Goal: Complete application form

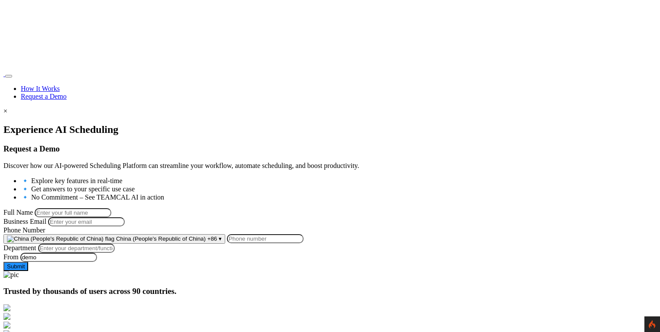
scroll to position [144, 0]
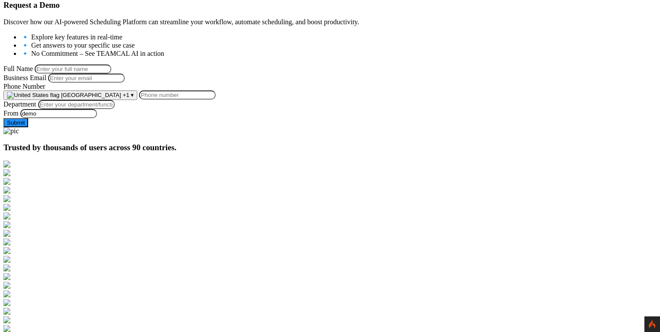
click at [121, 98] on span "[GEOGRAPHIC_DATA]" at bounding box center [91, 95] width 60 height 6
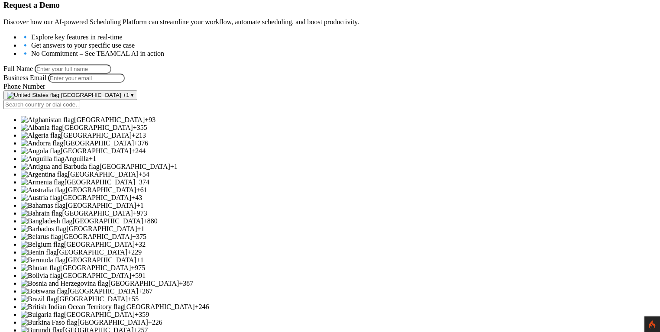
scroll to position [372, 0]
click at [195, 303] on span "[GEOGRAPHIC_DATA]" at bounding box center [159, 306] width 71 height 7
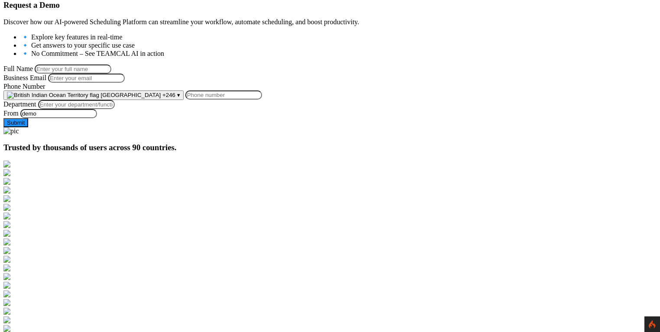
click at [161, 98] on span "[GEOGRAPHIC_DATA]" at bounding box center [131, 95] width 60 height 6
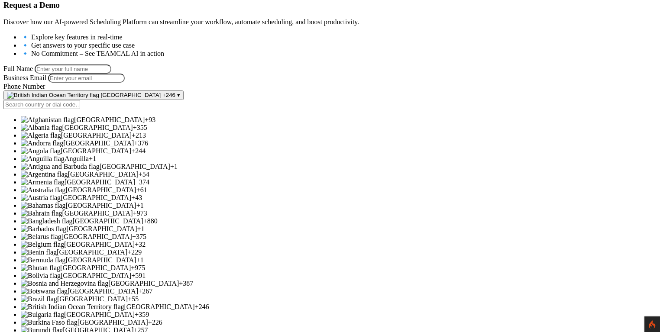
scroll to position [515, 0]
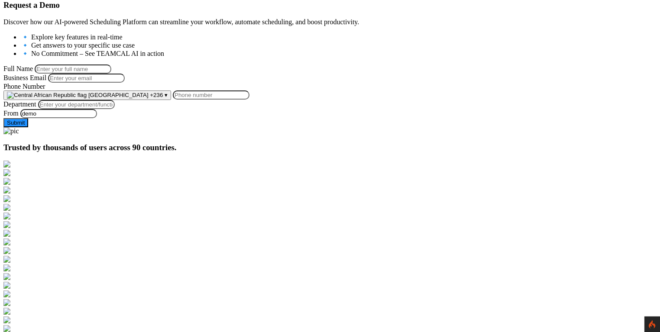
click at [249, 100] on input "Phone Number" at bounding box center [211, 94] width 77 height 9
type input "2"
click at [163, 98] on span "+236" at bounding box center [156, 95] width 13 height 6
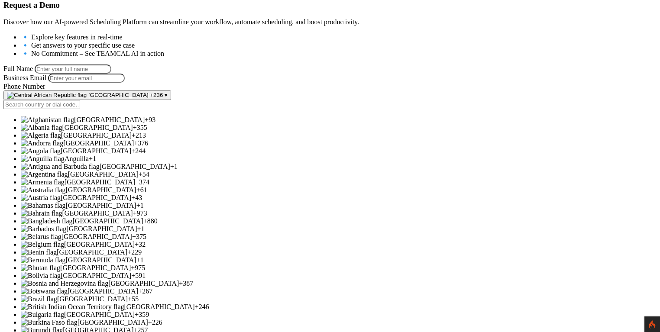
scroll to position [2631, 0]
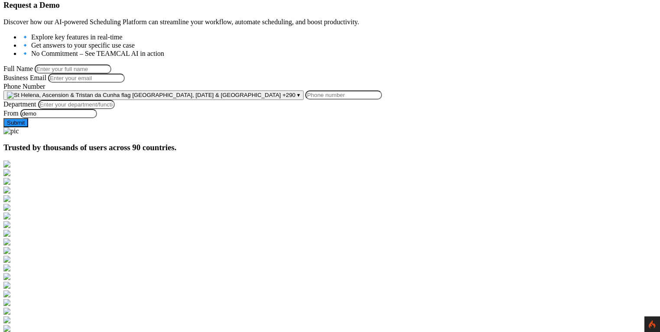
click at [282, 98] on span "+290" at bounding box center [288, 95] width 13 height 6
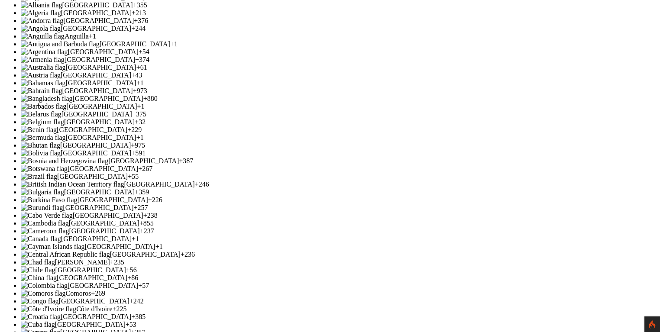
scroll to position [157, 0]
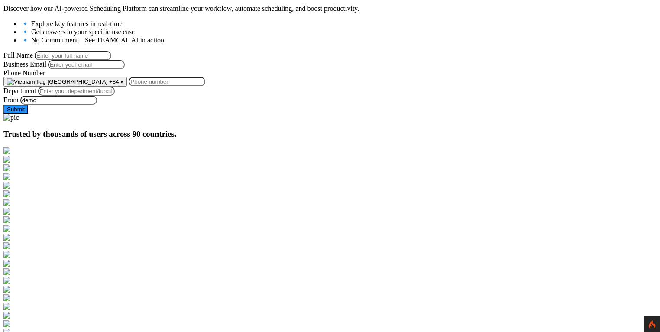
click at [119, 85] on span "+84" at bounding box center [114, 81] width 10 height 6
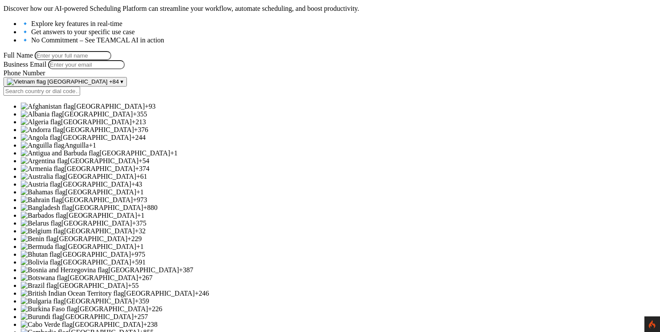
scroll to position [2973, 0]
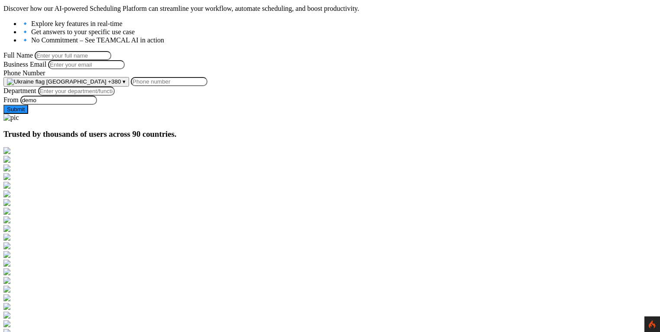
click at [207, 86] on input "Phone Number" at bounding box center [169, 81] width 77 height 9
type input "223424343423"
click at [336, 114] on div at bounding box center [329, 114] width 653 height 0
click at [105, 114] on form "Full Name Business Email Phone Number Ukraine +380 ▾ Afghanistan +93 Albania +3…" at bounding box center [329, 82] width 653 height 63
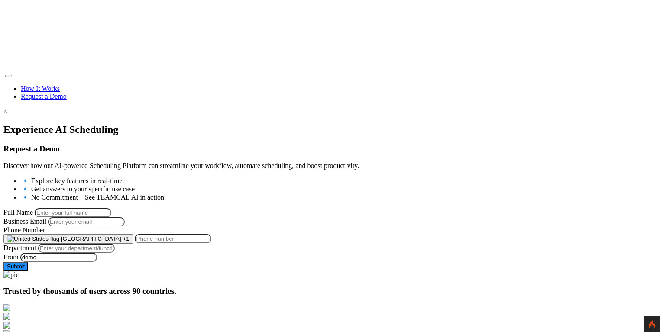
scroll to position [157, 0]
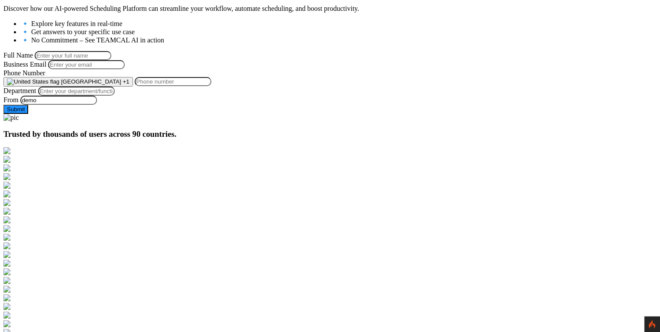
click at [129, 85] on span "+1" at bounding box center [126, 81] width 6 height 6
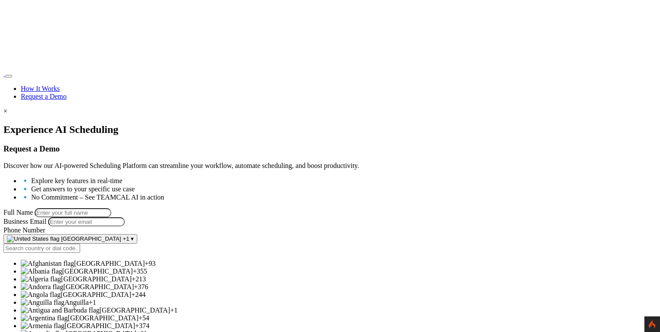
scroll to position [157, 0]
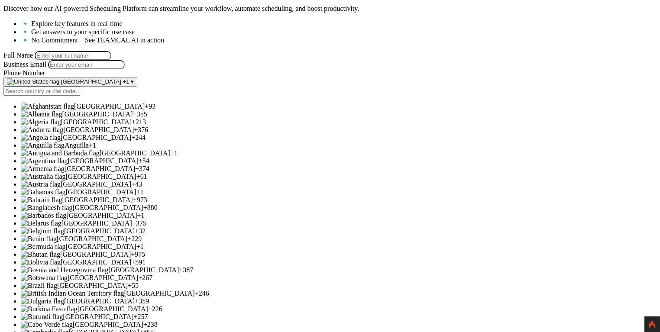
drag, startPoint x: 80, startPoint y: 106, endPoint x: 118, endPoint y: 117, distance: 39.8
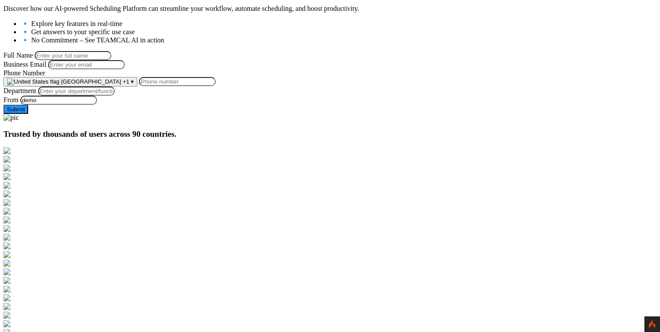
click at [129, 85] on span "+1" at bounding box center [126, 81] width 6 height 6
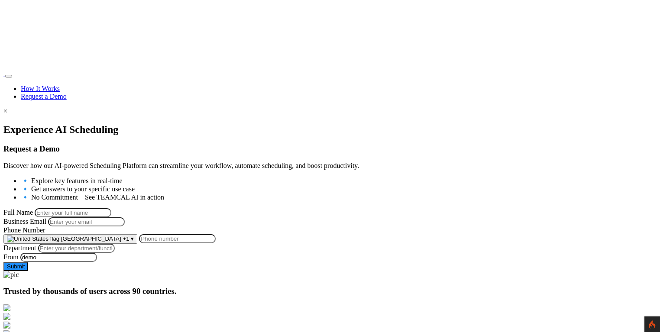
scroll to position [157, 0]
